Goal: Check status

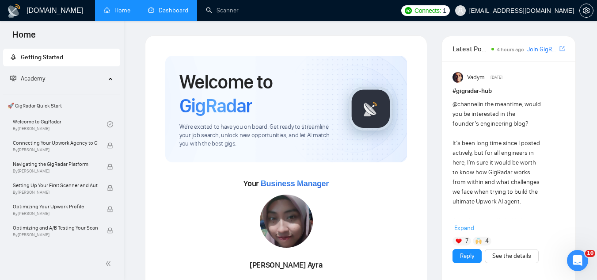
click at [172, 21] on li "Dashboard" at bounding box center [168, 10] width 58 height 21
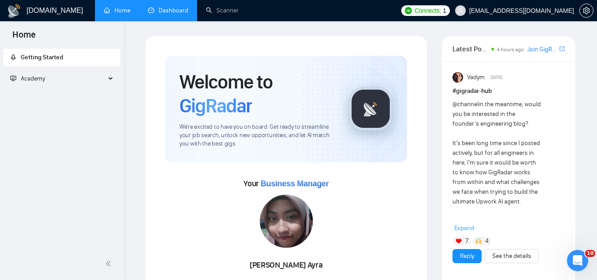
click at [165, 8] on link "Dashboard" at bounding box center [168, 11] width 40 height 8
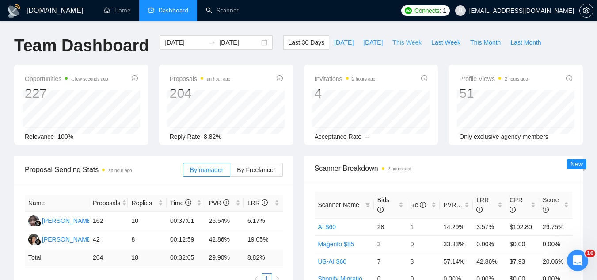
click at [393, 39] on span "This Week" at bounding box center [407, 43] width 29 height 10
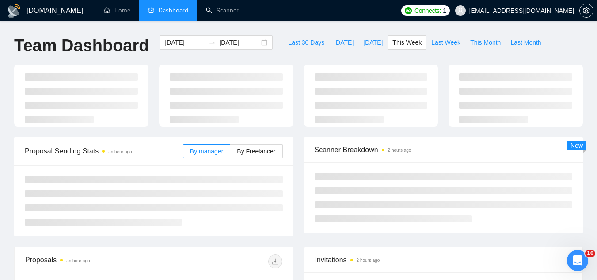
type input "[DATE]"
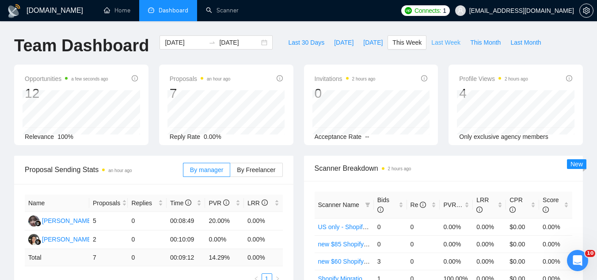
click at [434, 45] on span "Last Week" at bounding box center [446, 43] width 29 height 10
type input "[DATE]"
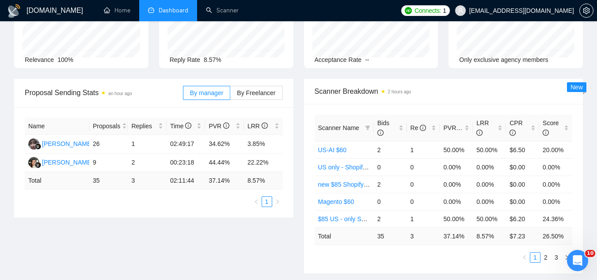
scroll to position [88, 0]
